Goal: Transaction & Acquisition: Purchase product/service

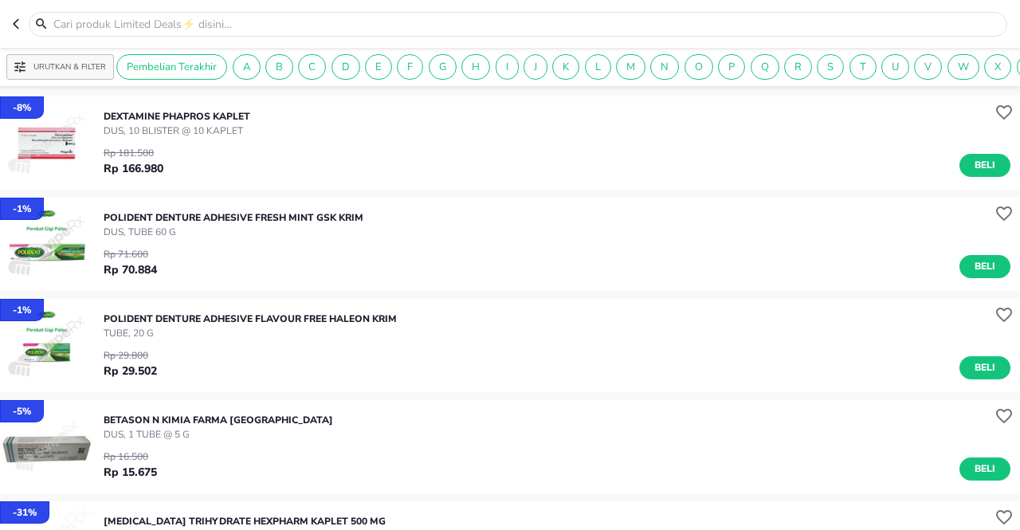
click at [14, 21] on icon "button" at bounding box center [19, 24] width 13 height 13
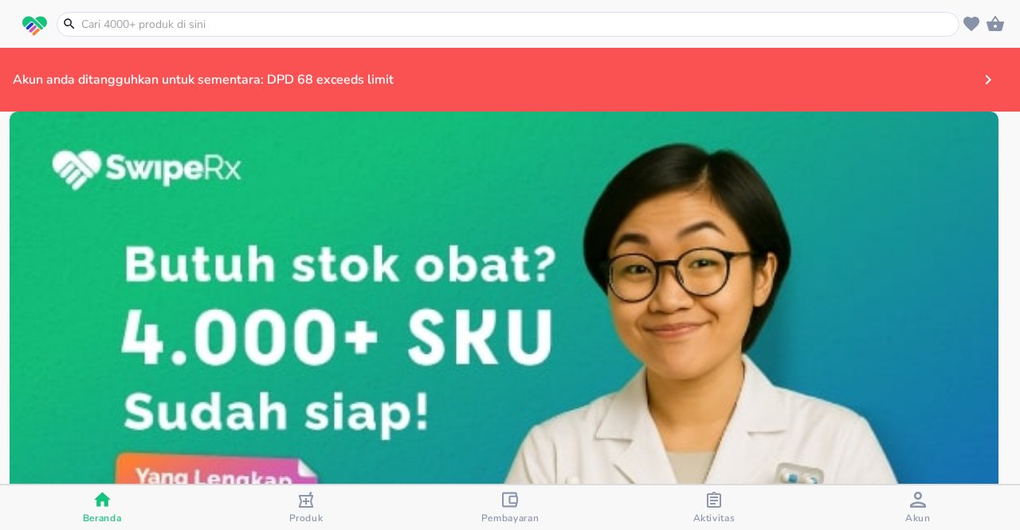
click at [119, 18] on input "text" at bounding box center [518, 24] width 876 height 17
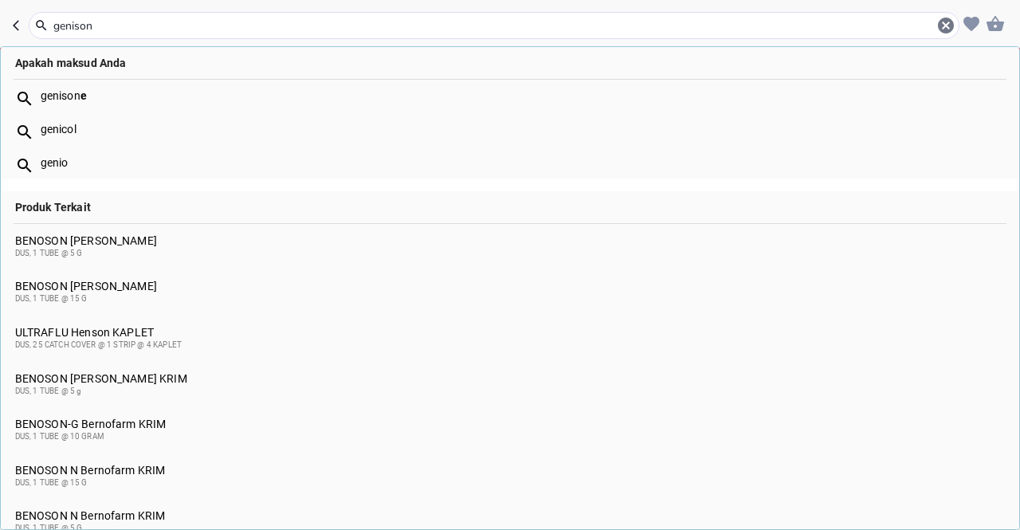
type input "genison"
click at [204, 93] on div "genison e" at bounding box center [523, 95] width 965 height 13
